Goal: Information Seeking & Learning: Learn about a topic

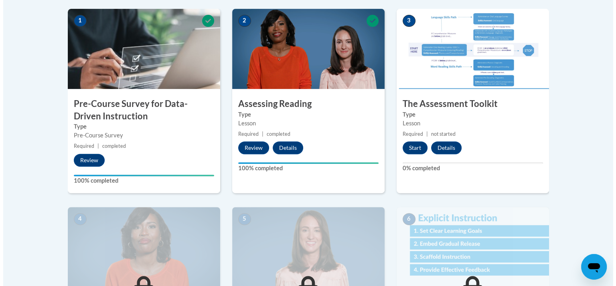
scroll to position [248, 0]
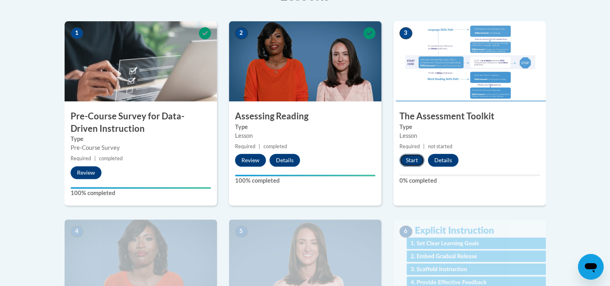
click at [408, 162] on button "Start" at bounding box center [412, 160] width 25 height 13
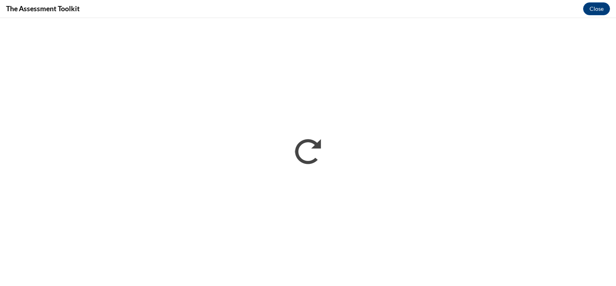
scroll to position [0, 0]
